Goal: Check status: Check status

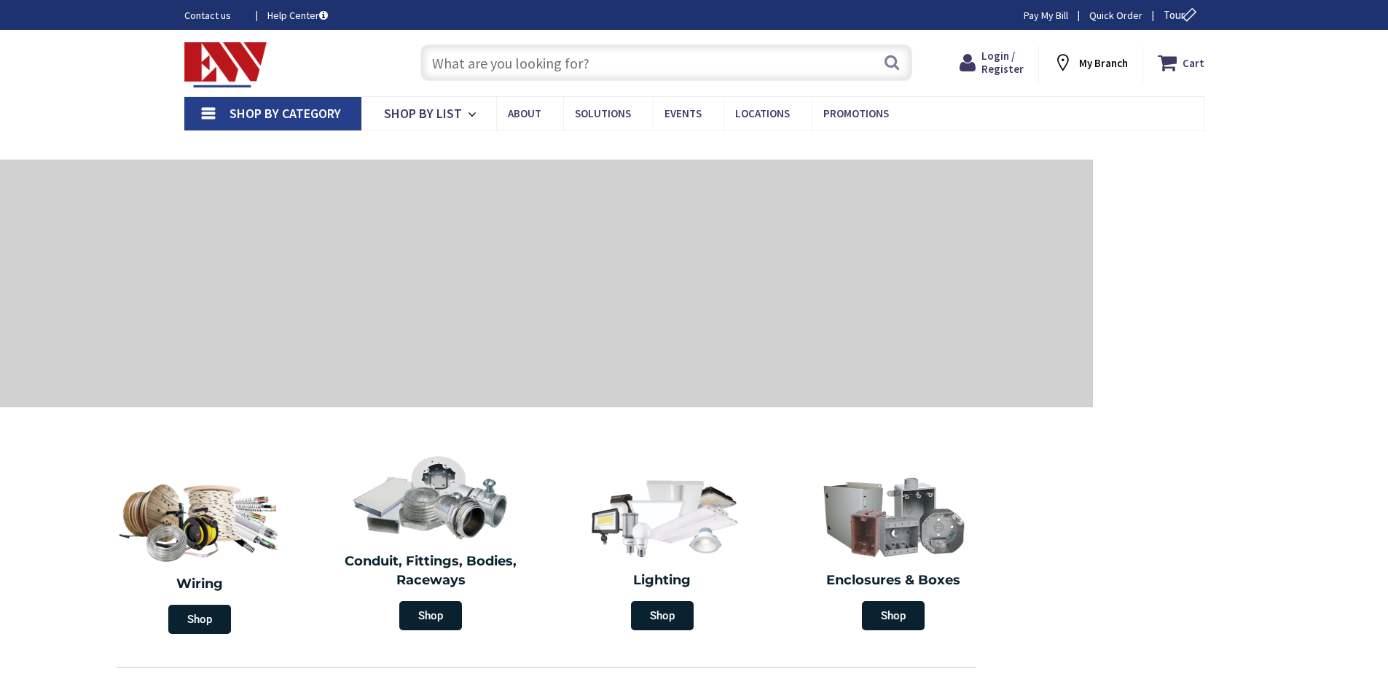
type input "NY-52, [GEOGRAPHIC_DATA], [GEOGRAPHIC_DATA]"
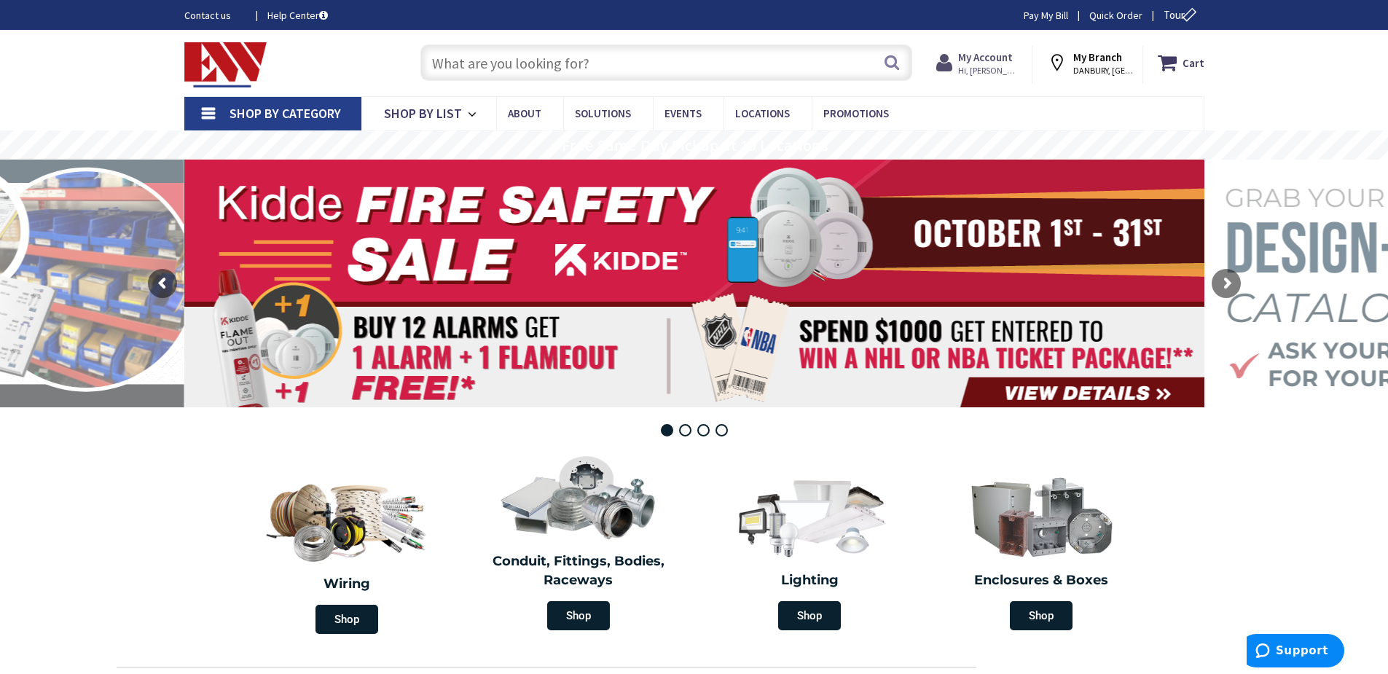
click at [978, 66] on span "Hi, [PERSON_NAME]" at bounding box center [989, 71] width 62 height 12
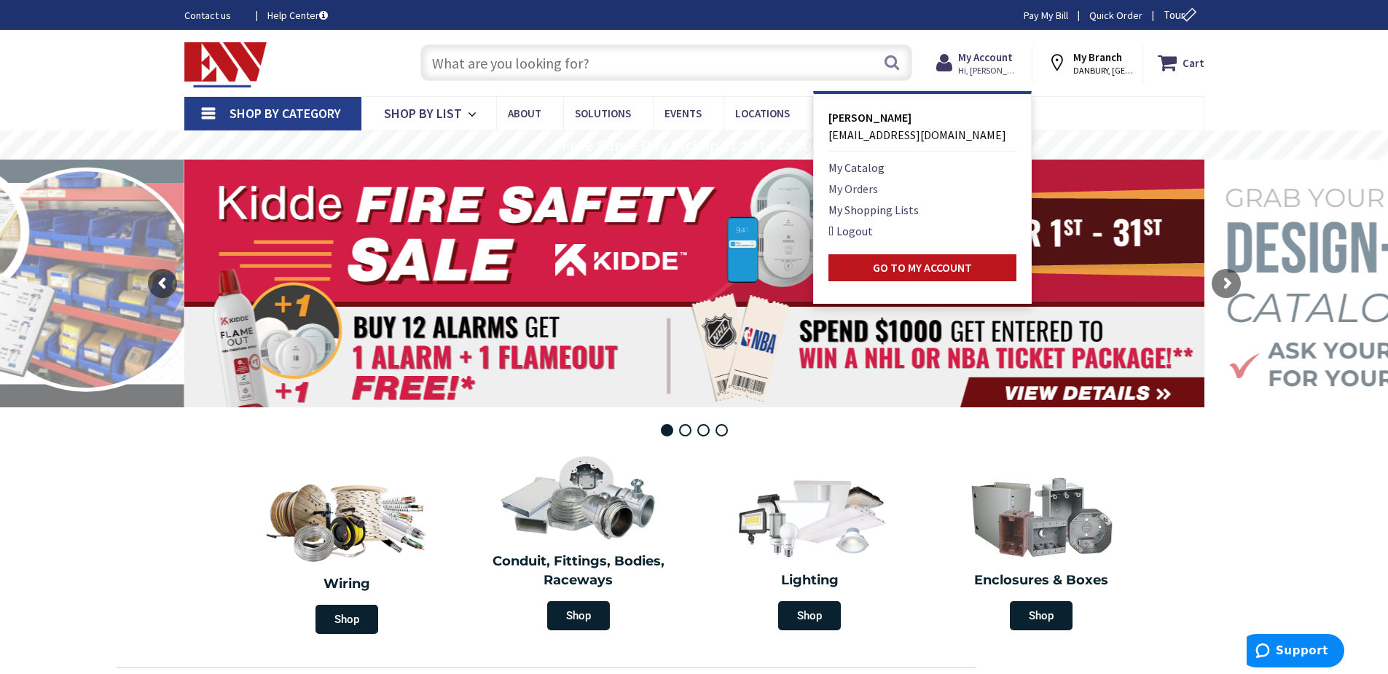
click at [853, 187] on link "My Orders" at bounding box center [853, 188] width 50 height 17
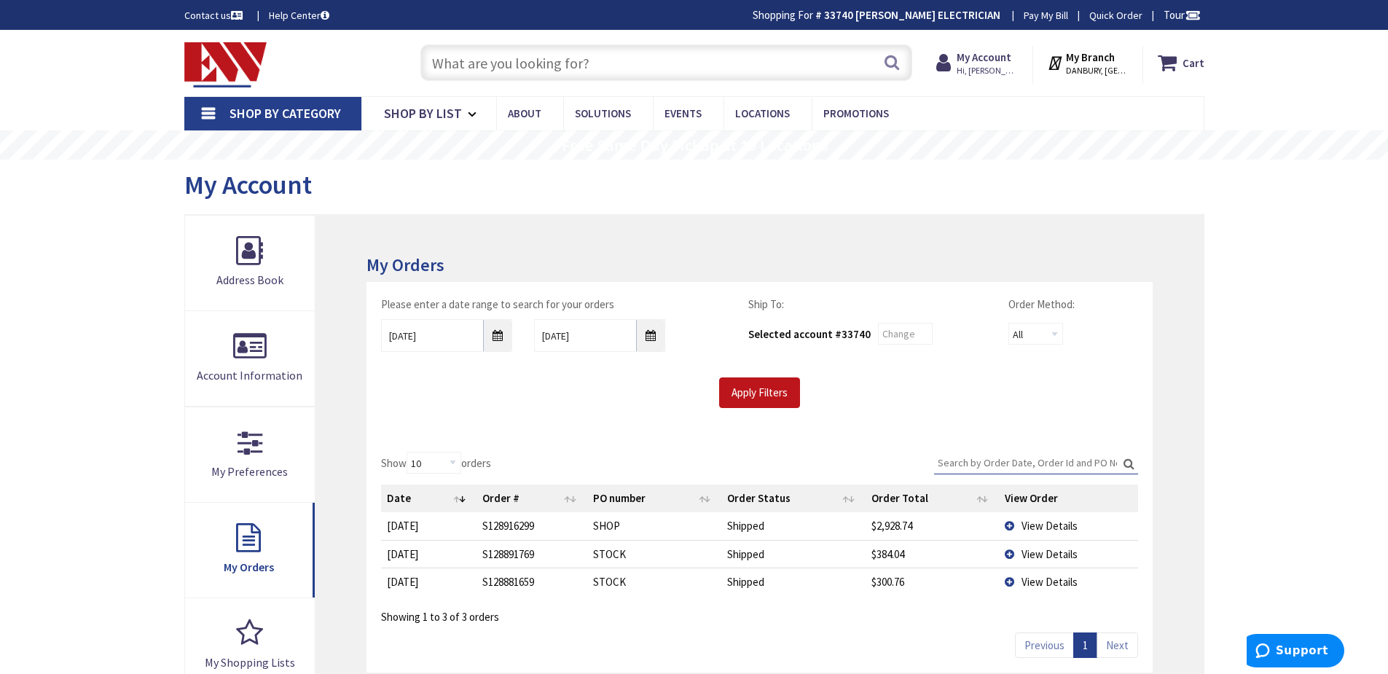
click at [1032, 525] on span "View Details" at bounding box center [1049, 526] width 56 height 14
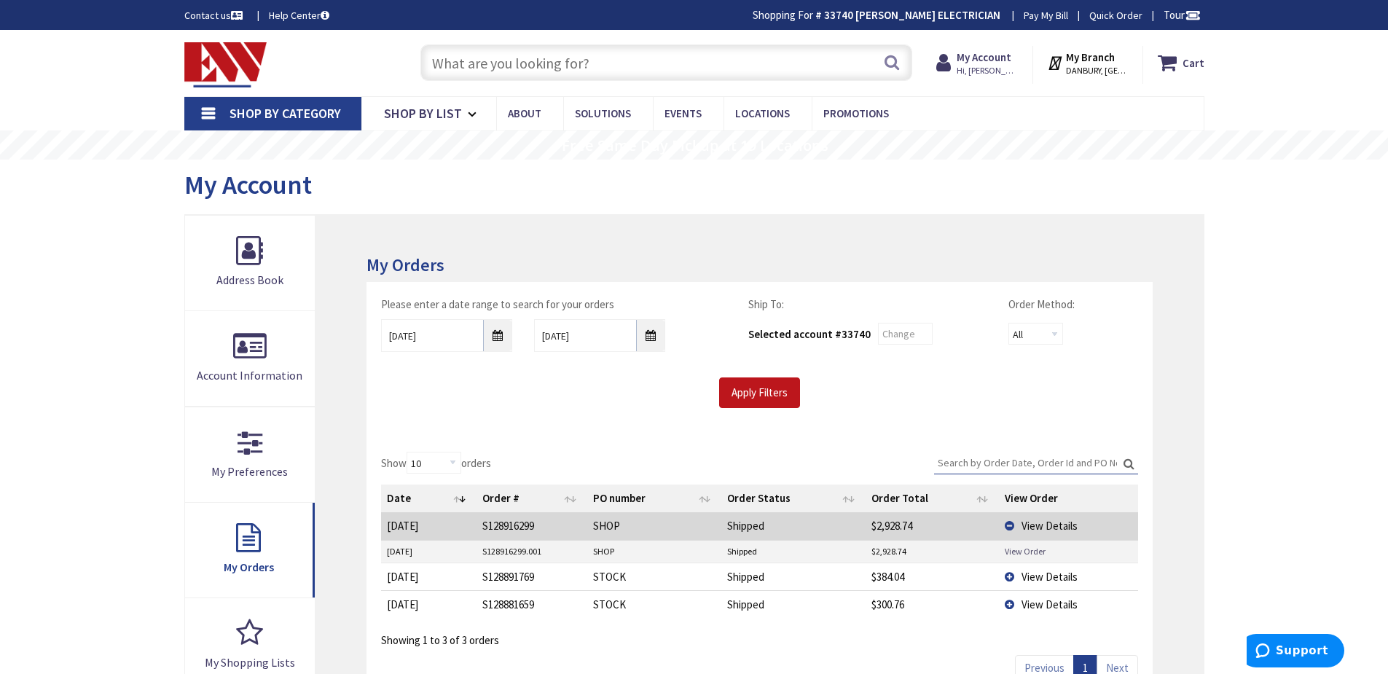
click at [1029, 549] on link "View Order" at bounding box center [1025, 551] width 41 height 12
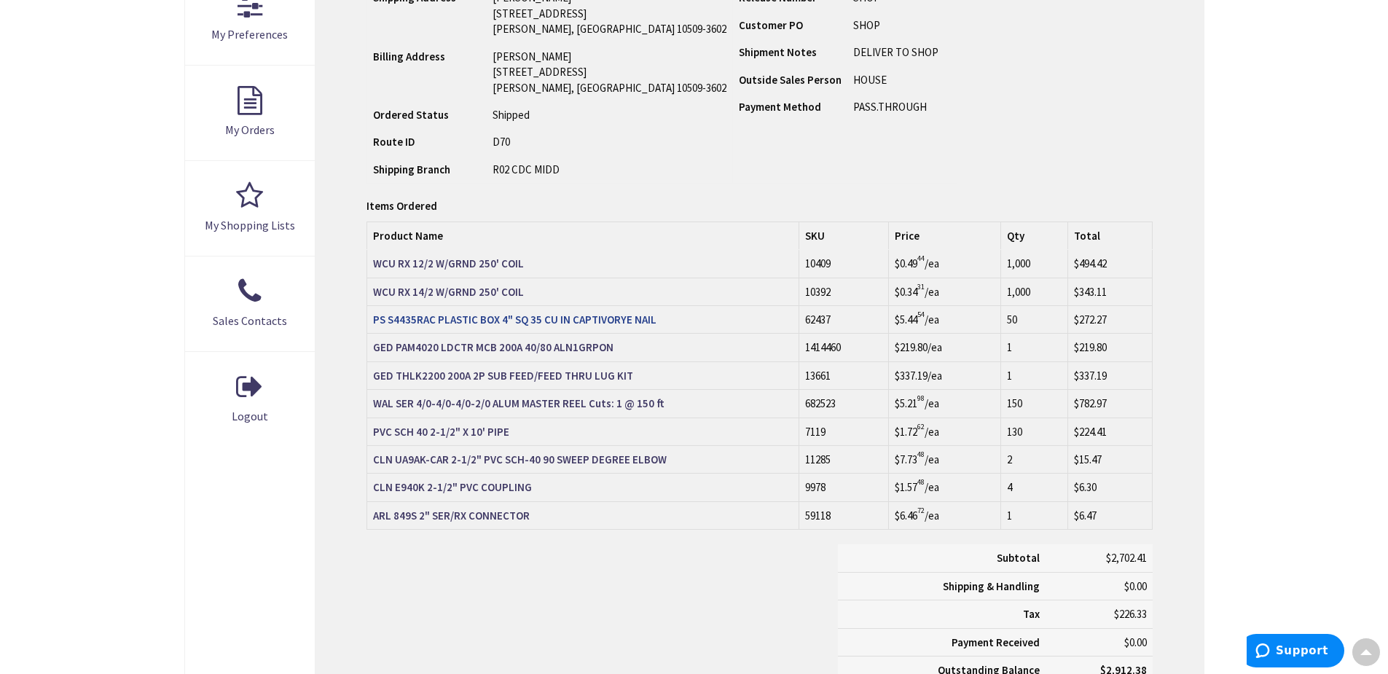
scroll to position [439, 0]
